Goal: Communication & Community: Answer question/provide support

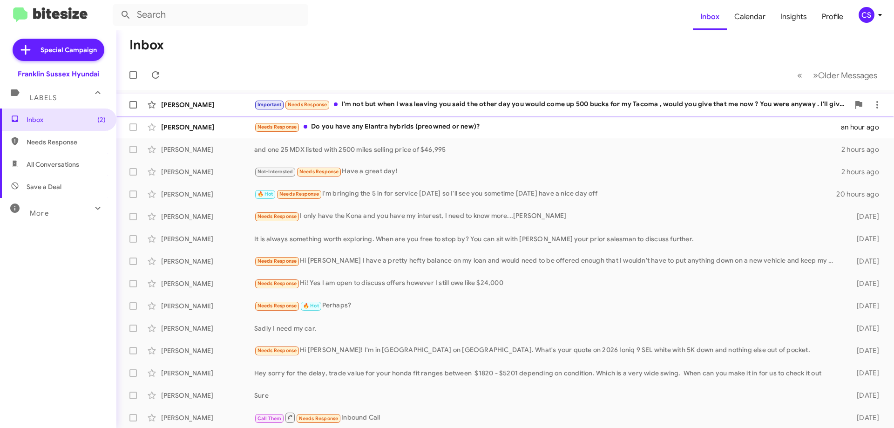
click at [446, 103] on div "Important Needs Response I'm not but when I was leaving you said the other day …" at bounding box center [551, 104] width 595 height 11
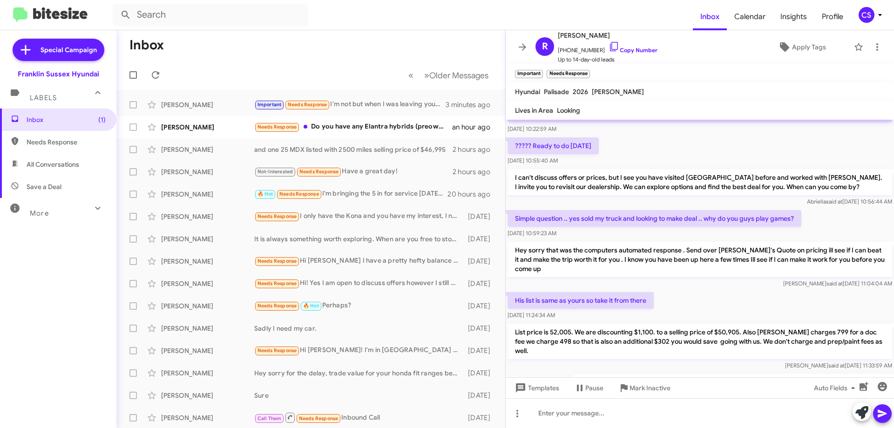
scroll to position [157, 0]
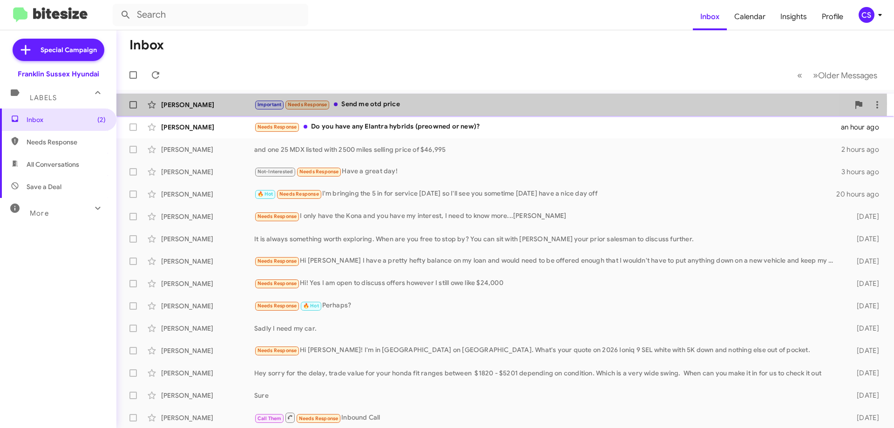
click at [390, 104] on div "Important Needs Response Send me otd price" at bounding box center [551, 104] width 595 height 11
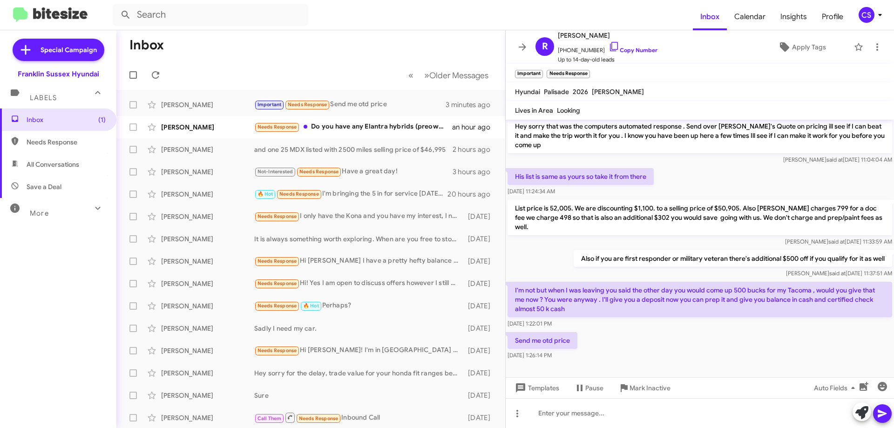
scroll to position [191, 0]
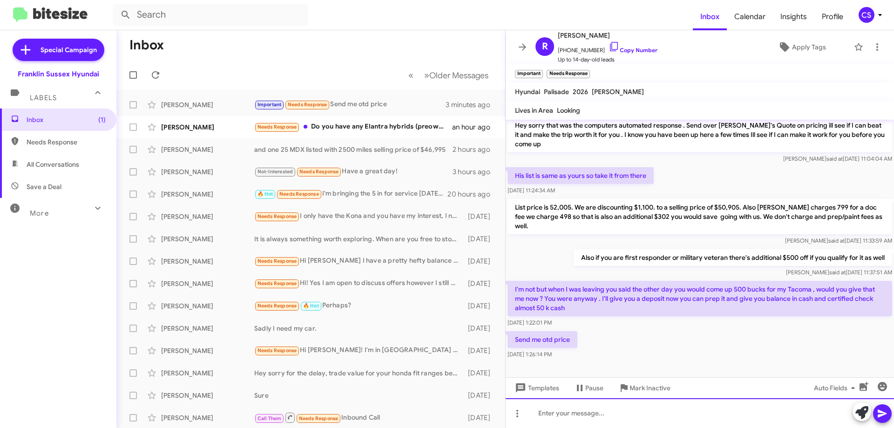
click at [546, 415] on div at bounding box center [700, 413] width 388 height 30
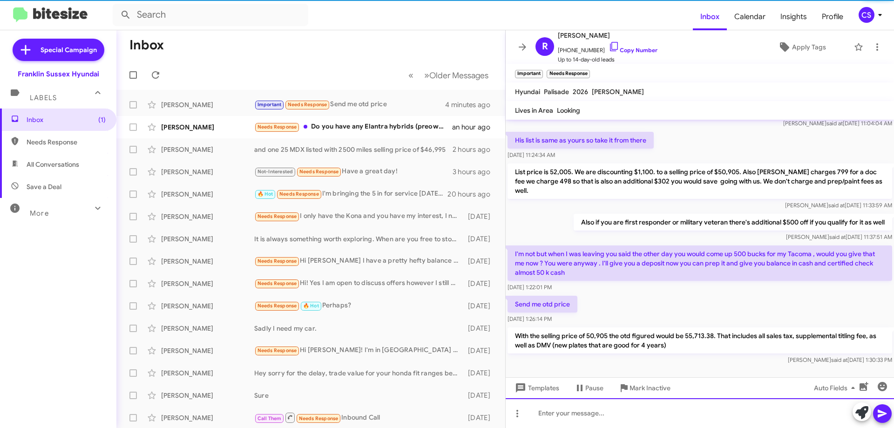
scroll to position [234, 0]
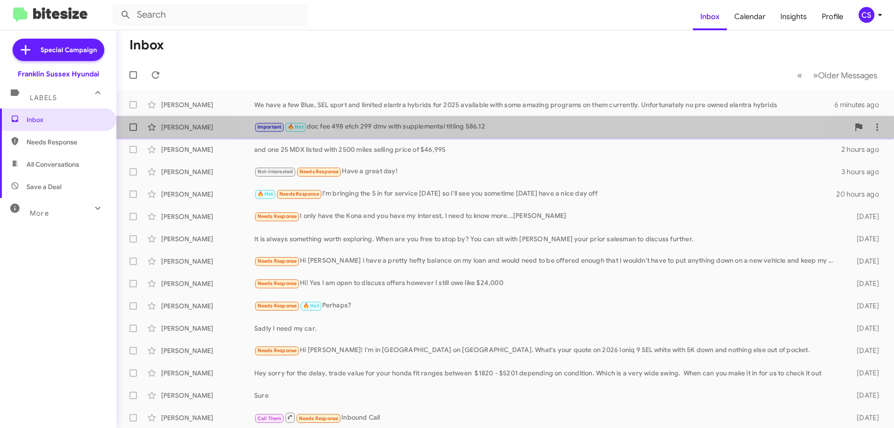
click at [507, 120] on div "[PERSON_NAME] Important 🔥 Hot doc fee 498 etch 299 dmv with supplemental titlin…" at bounding box center [505, 127] width 762 height 19
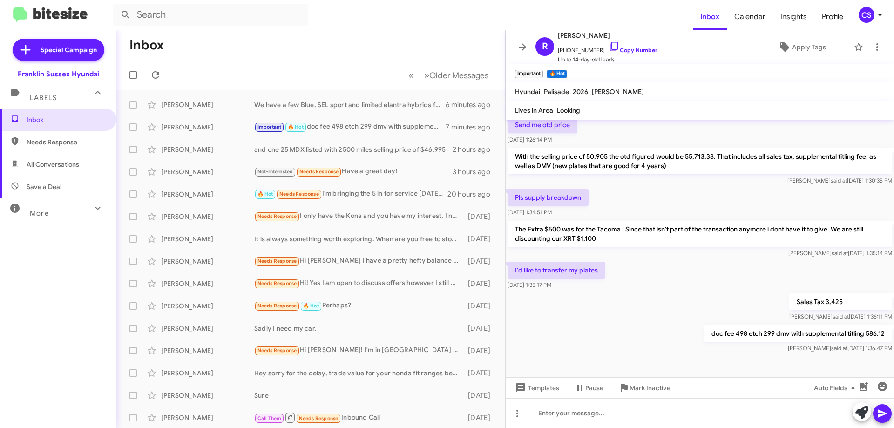
scroll to position [413, 0]
